Goal: Task Accomplishment & Management: Complete application form

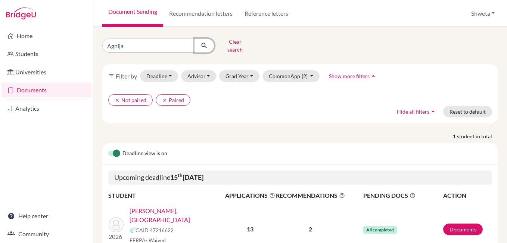
click at [205, 43] on icon "submit" at bounding box center [203, 45] width 7 height 7
click at [155, 206] on link "[PERSON_NAME], [GEOGRAPHIC_DATA]" at bounding box center [180, 215] width 100 height 18
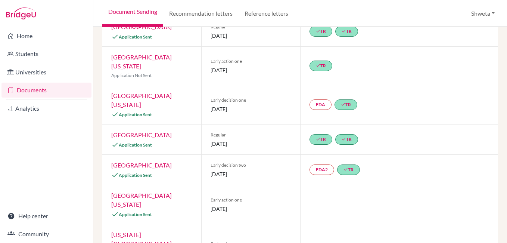
scroll to position [112, 0]
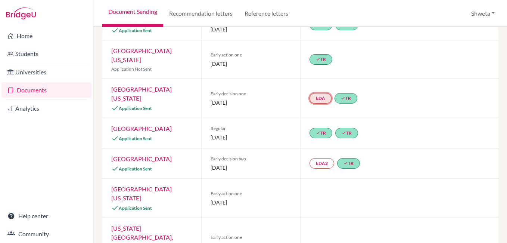
click at [321, 93] on link "EDA" at bounding box center [321, 98] width 22 height 10
click at [316, 51] on h3 "Early decision agreement" at bounding box center [319, 57] width 73 height 13
click at [315, 93] on link "EDA" at bounding box center [321, 98] width 22 height 10
click at [314, 68] on link "Early decision agreement" at bounding box center [320, 71] width 58 height 6
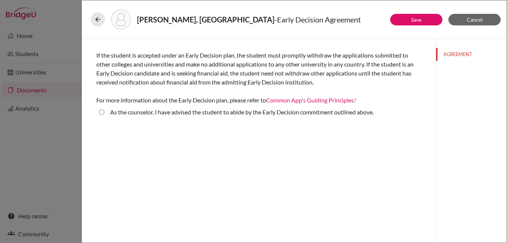
click at [102, 111] on above\ "As the counselor, I have advised the student to abide by the Early Decision com…" at bounding box center [101, 112] width 5 height 9
checkbox above\ "true"
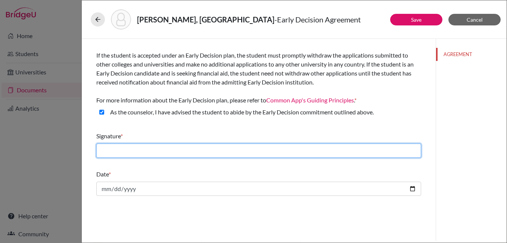
click at [150, 144] on input "text" at bounding box center [258, 150] width 325 height 14
type input "Shweta Chhotray"
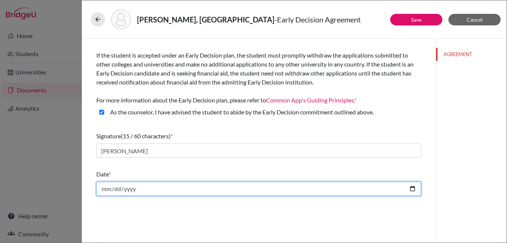
click at [106, 189] on input "date" at bounding box center [258, 188] width 325 height 14
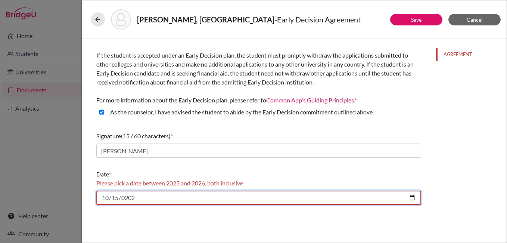
type input "2025-10-15"
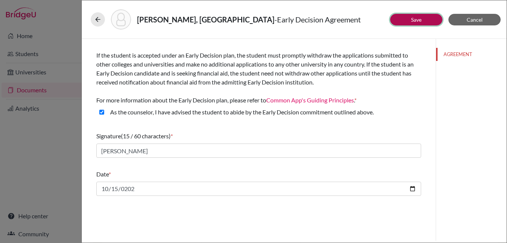
click at [416, 19] on link "Save" at bounding box center [416, 19] width 10 height 6
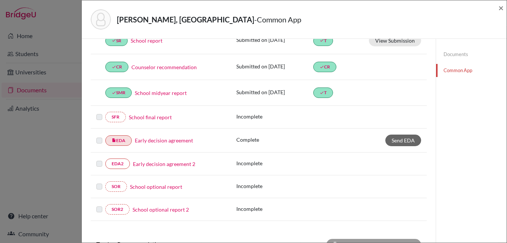
scroll to position [112, 0]
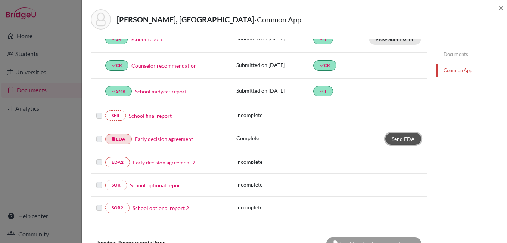
click at [402, 140] on span "Send EDA" at bounding box center [403, 139] width 23 height 6
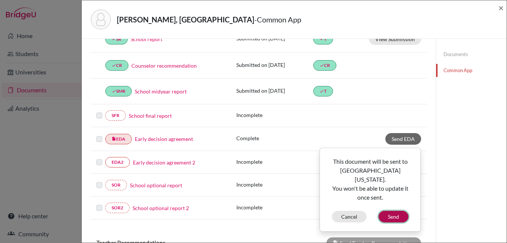
click at [396, 211] on button "Send" at bounding box center [394, 217] width 30 height 12
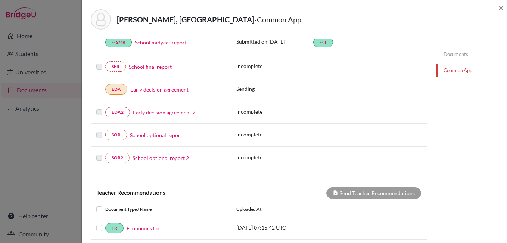
scroll to position [224, 0]
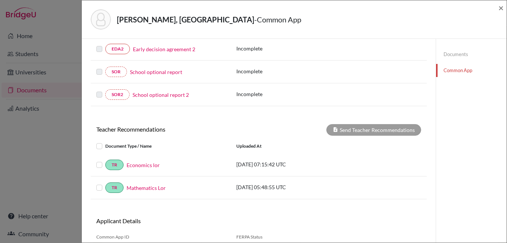
click at [105, 141] on label at bounding box center [105, 141] width 0 height 0
click at [0, 0] on input "checkbox" at bounding box center [0, 0] width 0 height 0
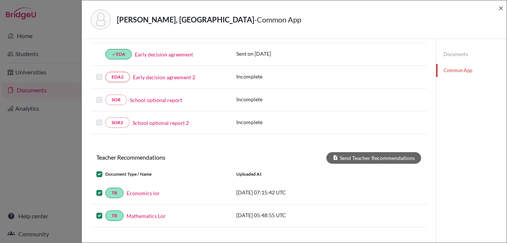
scroll to position [261, 0]
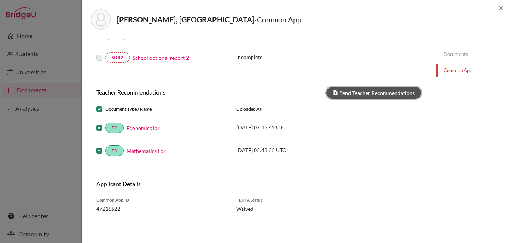
click at [351, 96] on button "Send Teacher Recommendations" at bounding box center [373, 93] width 95 height 12
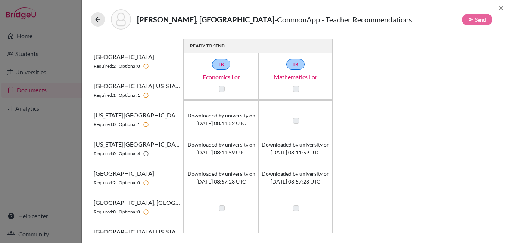
scroll to position [37, 0]
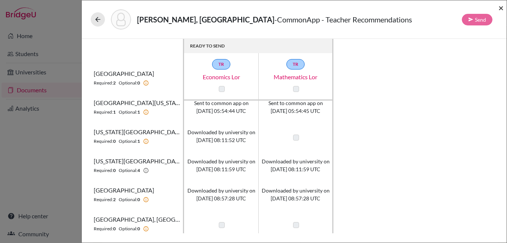
click at [500, 7] on span "×" at bounding box center [500, 7] width 5 height 11
